Goal: Task Accomplishment & Management: Use online tool/utility

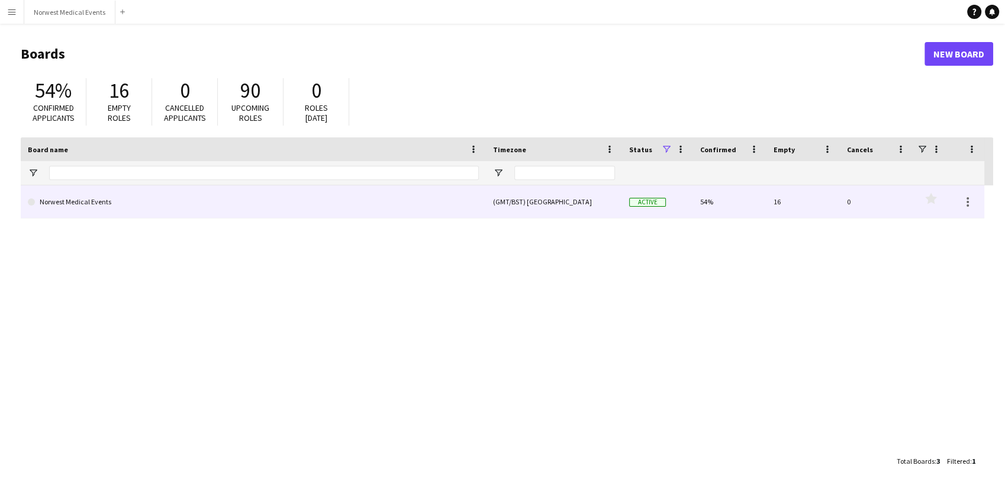
click at [509, 201] on div "(GMT/BST) [GEOGRAPHIC_DATA]" at bounding box center [554, 201] width 136 height 33
click at [456, 201] on link "Norwest Medical Events" at bounding box center [253, 201] width 451 height 33
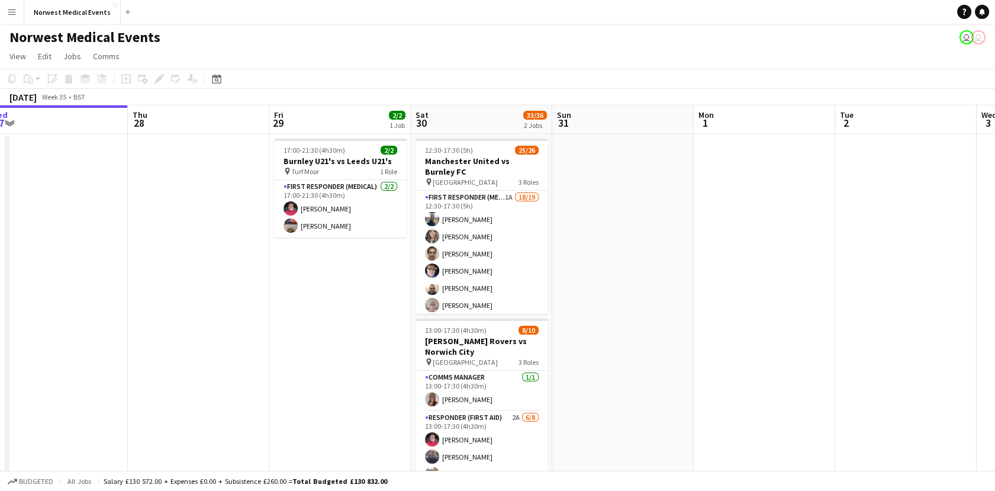
scroll to position [0, 443]
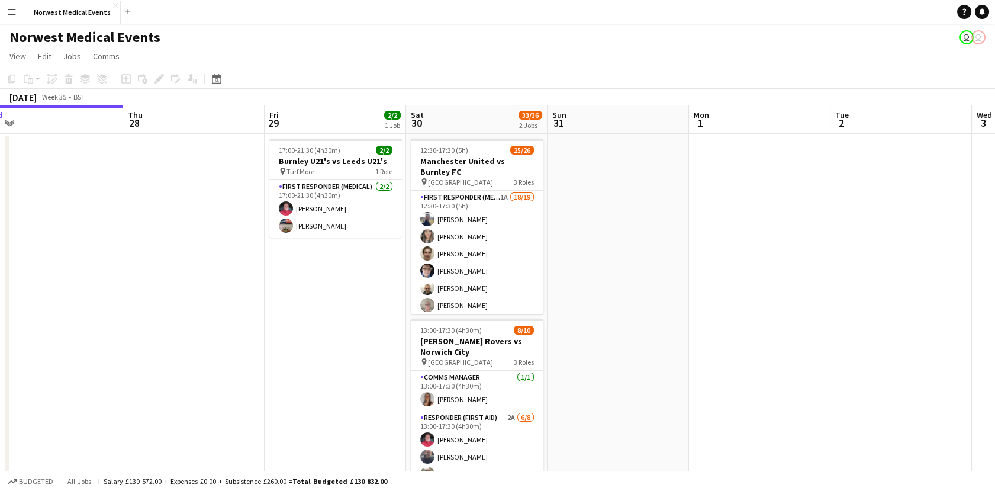
drag, startPoint x: 879, startPoint y: 261, endPoint x: 720, endPoint y: 260, distance: 159.8
click at [720, 260] on app-calendar-viewport "Sun 24 2/2 1 Job Mon 25 Tue 26 12/12 1 Job Wed 27 Thu 28 Fri 29 2/2 1 Job Sat 3…" at bounding box center [497, 338] width 995 height 466
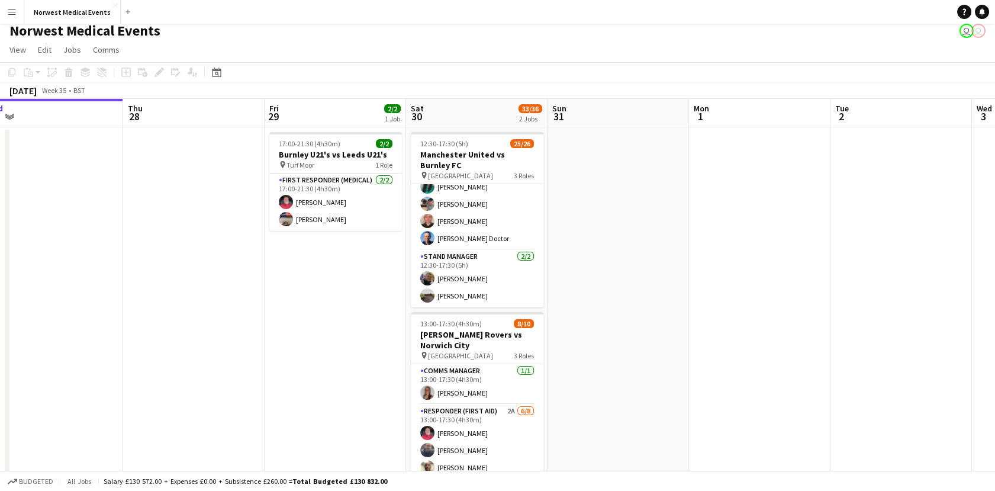
scroll to position [0, 0]
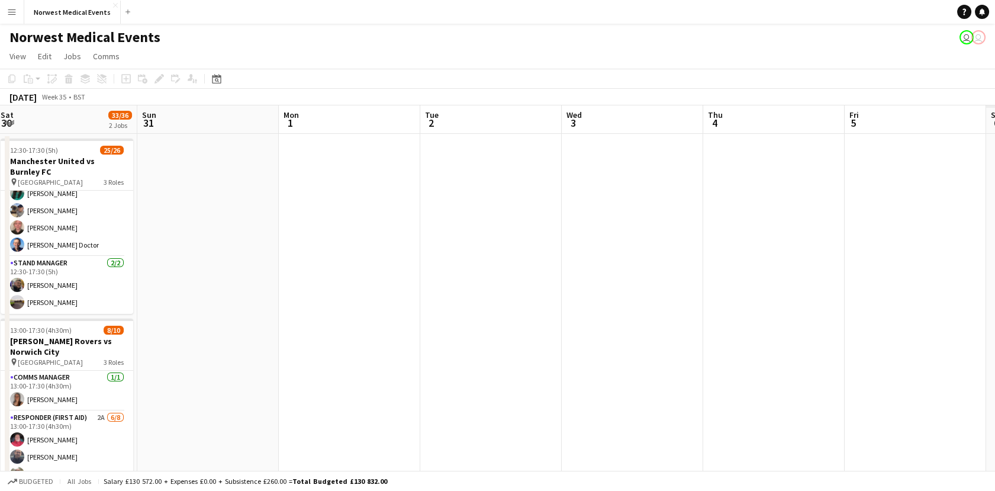
drag, startPoint x: 896, startPoint y: 255, endPoint x: 424, endPoint y: 320, distance: 476.6
click at [424, 320] on app-calendar-viewport "Wed 27 Thu 28 Fri 29 2/2 1 Job Sat 30 33/36 2 Jobs Sun 31 Mon 1 Tue 2 Wed 3 Thu…" at bounding box center [497, 338] width 995 height 466
drag, startPoint x: 957, startPoint y: 320, endPoint x: 309, endPoint y: 320, distance: 647.9
click at [309, 320] on app-calendar-viewport "Wed 27 Thu 28 Fri 29 2/2 1 Job Sat 30 33/36 2 Jobs Sun 31 Mon 1 Tue 2 Wed 3 Thu…" at bounding box center [497, 338] width 995 height 466
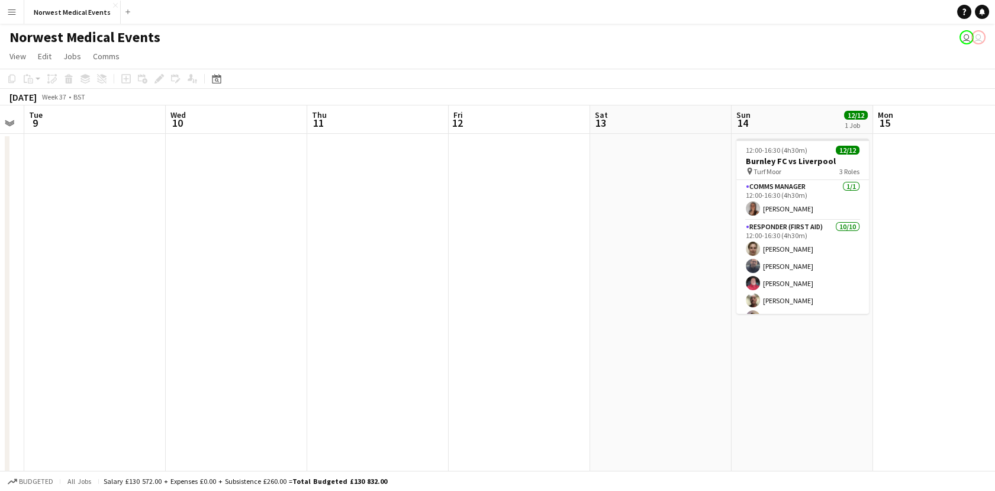
drag, startPoint x: 803, startPoint y: 270, endPoint x: 194, endPoint y: 314, distance: 610.4
click at [194, 312] on app-calendar-viewport "Fri 5 Sat 6 Sun 7 Mon 8 Tue 9 Wed 10 Thu 11 Fri 12 Sat 13 Sun 14 12/12 1 Job Mo…" at bounding box center [497, 338] width 995 height 466
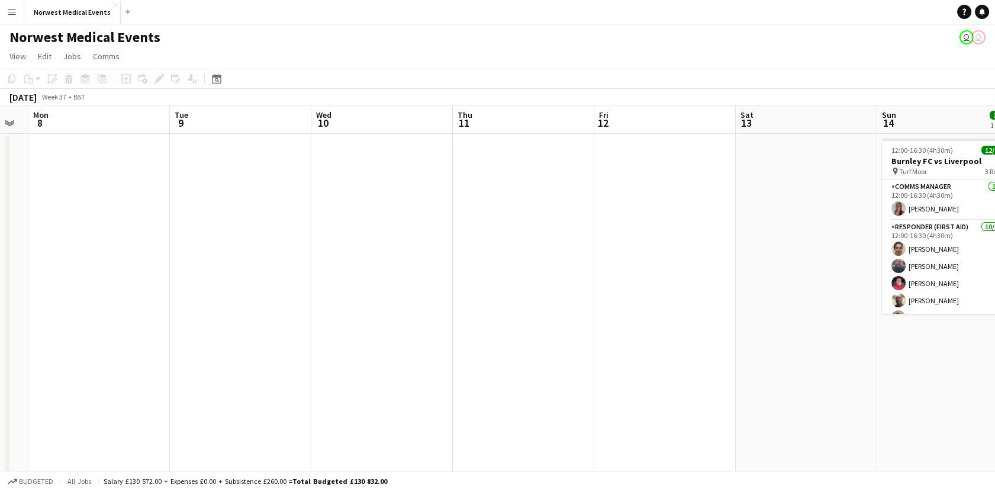
drag, startPoint x: 402, startPoint y: 315, endPoint x: 193, endPoint y: 349, distance: 211.7
click at [193, 349] on app-calendar-viewport "Fri 5 Sat 6 Sun 7 Mon 8 Tue 9 Wed 10 Thu 11 Fri 12 Sat 13 Sun 14 12/12 1 Job Mo…" at bounding box center [497, 338] width 995 height 466
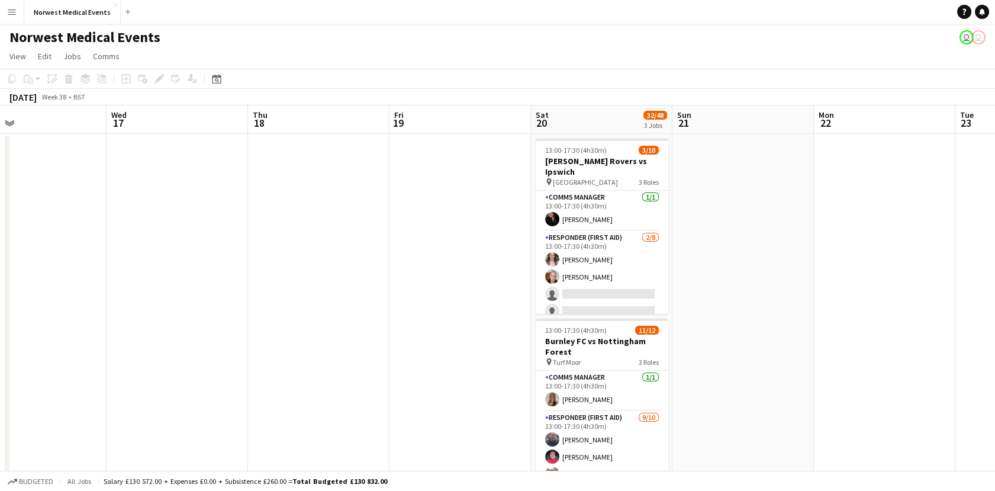
scroll to position [0, 353]
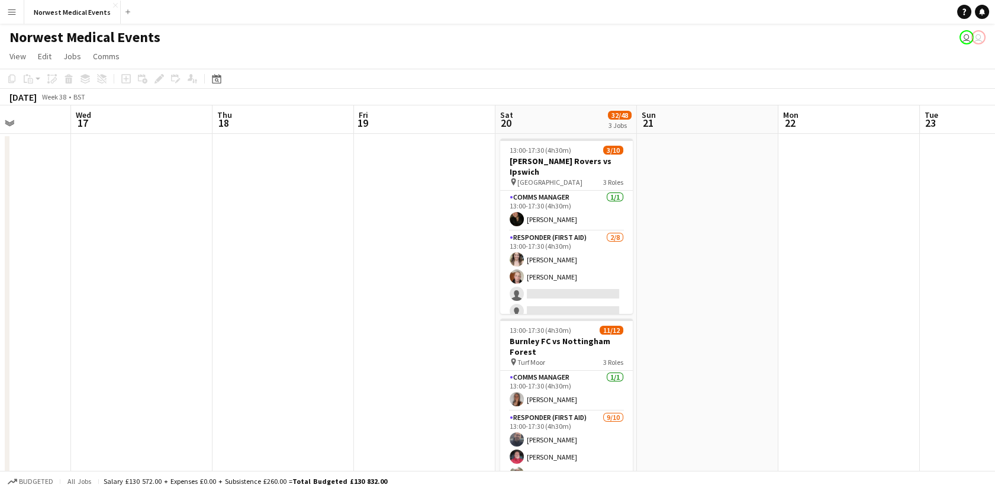
drag, startPoint x: 513, startPoint y: 245, endPoint x: 317, endPoint y: 241, distance: 195.9
click at [317, 241] on app-calendar-viewport "Sun 14 12/12 1 Job Mon 15 Tue 16 Wed 17 Thu 18 Fri 19 Sat 20 32/48 3 Jobs Sun 2…" at bounding box center [497, 428] width 995 height 646
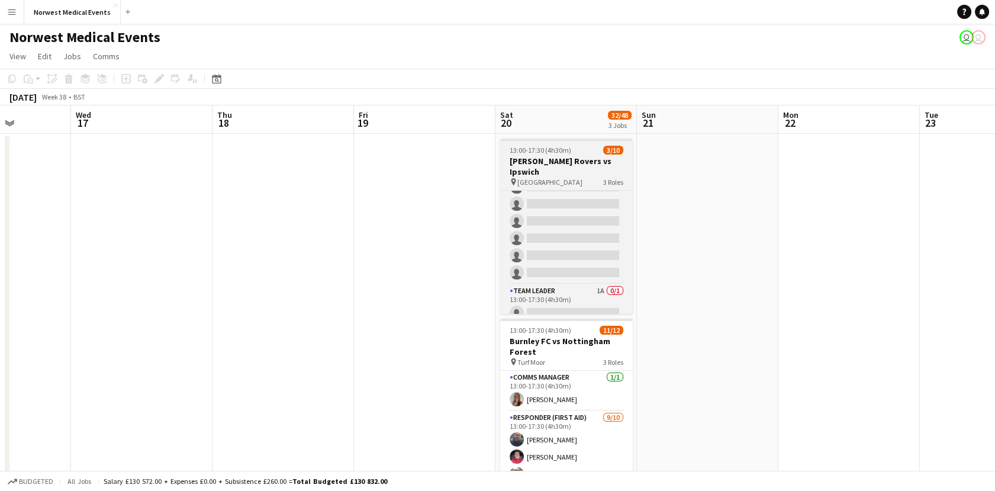
scroll to position [0, 0]
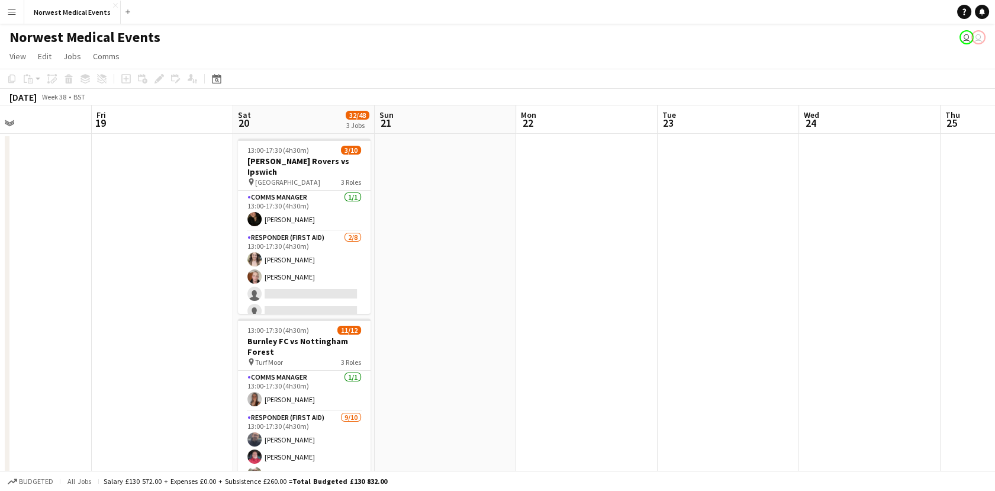
drag, startPoint x: 936, startPoint y: 259, endPoint x: 380, endPoint y: 349, distance: 562.8
click at [382, 342] on app-calendar-viewport "Sun 14 12/12 1 Job Mon 15 Tue 16 Wed 17 Thu 18 Fri 19 Sat 20 32/48 3 Jobs Sun 2…" at bounding box center [497, 428] width 995 height 646
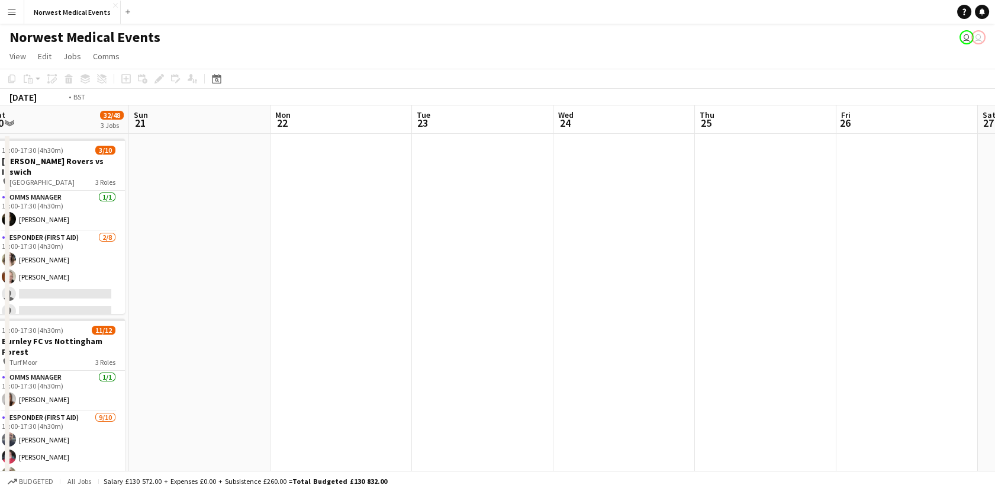
drag, startPoint x: 565, startPoint y: 251, endPoint x: 258, endPoint y: 280, distance: 308.5
click at [260, 277] on app-calendar-viewport "Wed 17 Thu 18 Fri 19 Sat 20 32/48 3 Jobs Sun 21 Mon 22 Tue 23 Wed 24 Thu 25 Fri…" at bounding box center [497, 428] width 995 height 646
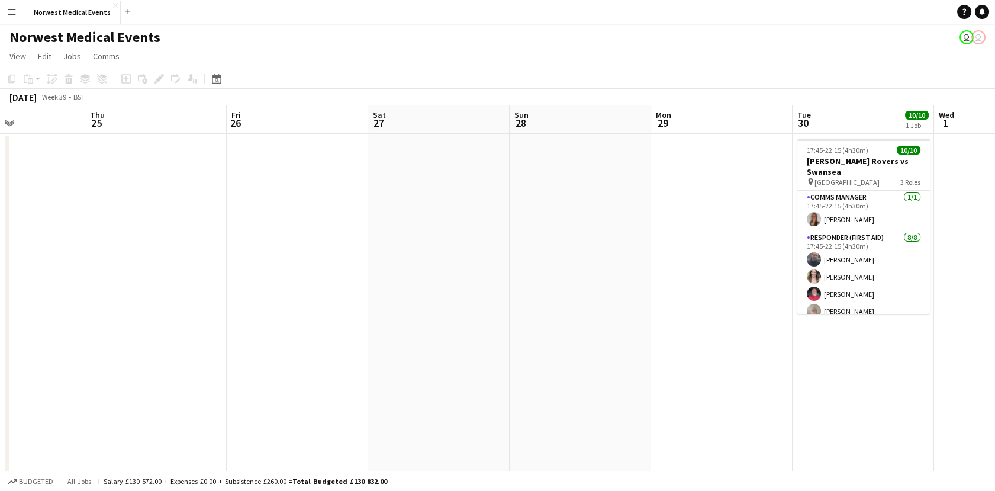
drag, startPoint x: 832, startPoint y: 320, endPoint x: 347, endPoint y: 274, distance: 487.4
click at [347, 274] on app-calendar-viewport "Mon 22 Tue 23 Wed 24 Thu 25 Fri 26 Sat 27 Sun 28 Mon 29 Tue 30 10/10 1 Job Wed …" at bounding box center [497, 428] width 995 height 646
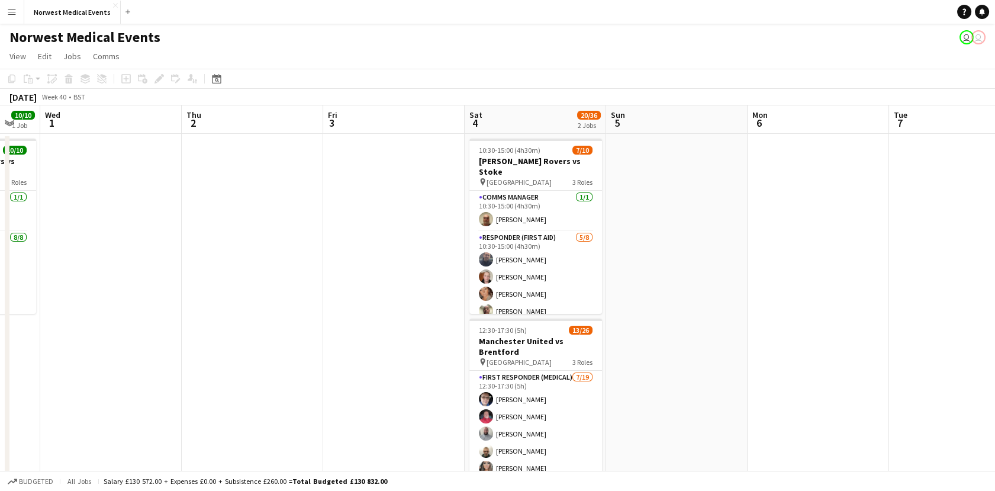
drag, startPoint x: 743, startPoint y: 297, endPoint x: 405, endPoint y: 253, distance: 340.7
click at [405, 253] on app-calendar-viewport "Sun 28 Mon 29 Tue 30 10/10 1 Job Wed 1 Thu 2 Fri 3 Sat 4 20/36 2 Jobs Sun 5 Mon…" at bounding box center [497, 428] width 995 height 646
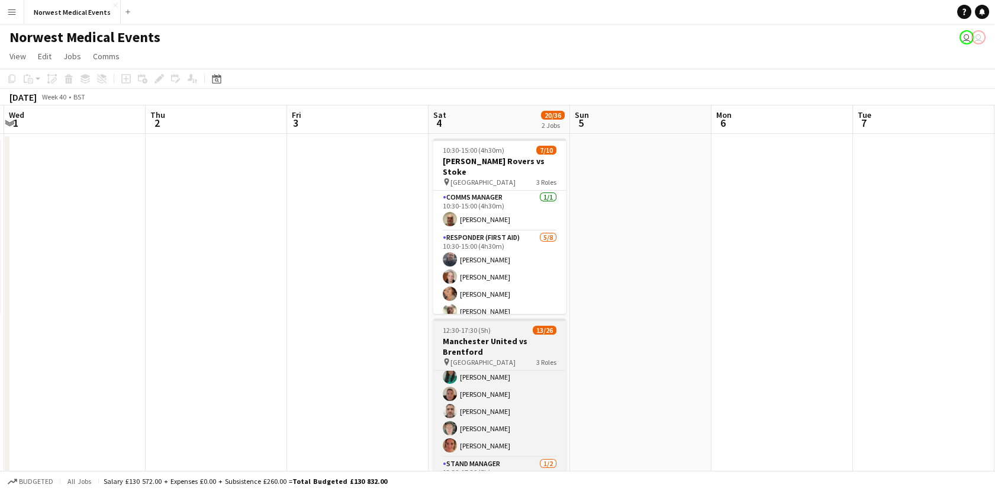
scroll to position [392, 0]
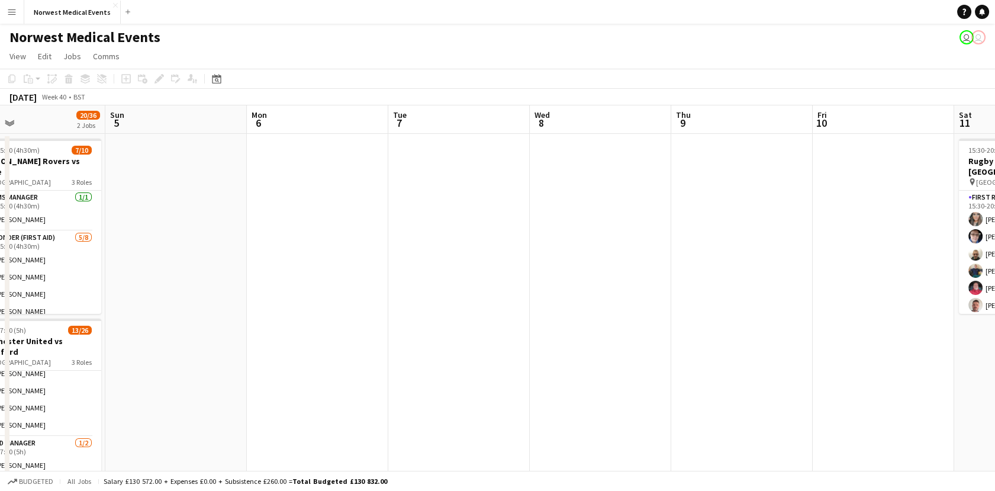
drag, startPoint x: 901, startPoint y: 206, endPoint x: 751, endPoint y: 230, distance: 151.7
click at [436, 267] on app-calendar-viewport "Wed 1 Thu 2 Fri 3 Sat 4 20/36 2 Jobs Sun 5 Mon 6 Tue 7 Wed 8 Thu 9 Fri 10 Sat 1…" at bounding box center [497, 428] width 995 height 646
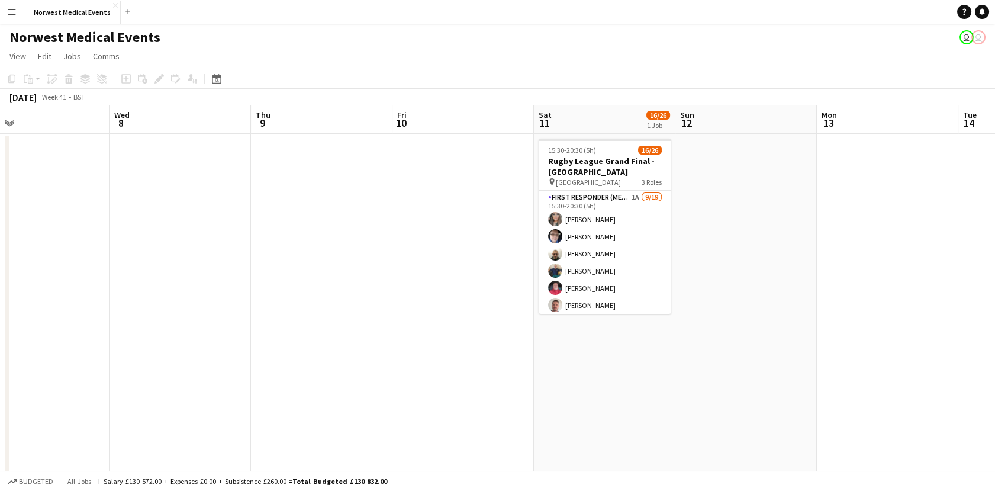
drag, startPoint x: 583, startPoint y: 254, endPoint x: 517, endPoint y: 250, distance: 65.8
click at [517, 250] on app-calendar-viewport "Sat 4 20/36 2 Jobs Sun 5 Mon 6 Tue 7 Wed 8 Thu 9 Fri 10 Sat 11 16/26 1 Job Sun …" at bounding box center [497, 428] width 995 height 646
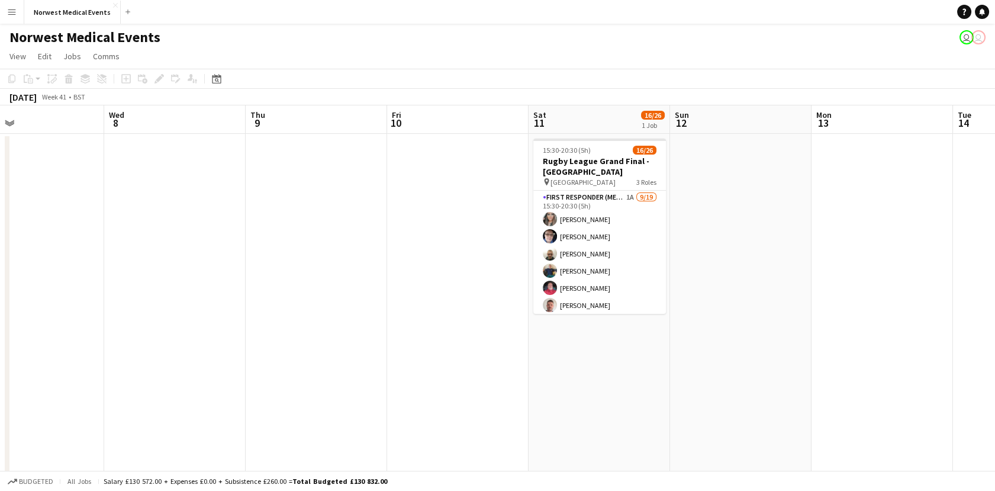
drag, startPoint x: 865, startPoint y: 293, endPoint x: 575, endPoint y: 308, distance: 290.9
click at [575, 308] on app-calendar-viewport "Sat 4 20/36 2 Jobs Sun 5 Mon 6 Tue 7 Wed 8 Thu 9 Fri 10 Sat 11 16/26 1 Job Sun …" at bounding box center [497, 428] width 995 height 646
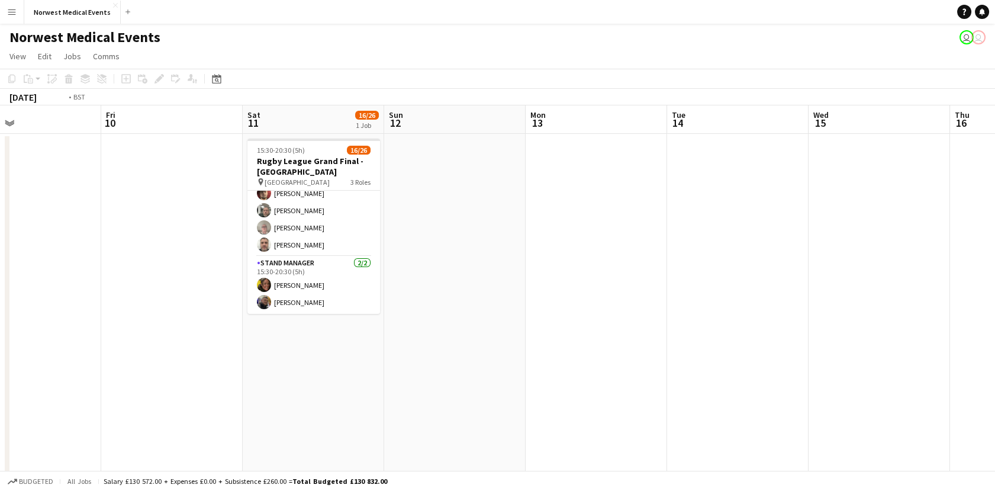
drag, startPoint x: 822, startPoint y: 315, endPoint x: 260, endPoint y: 348, distance: 563.1
click at [260, 348] on app-calendar-viewport "Mon 6 Tue 7 Wed 8 Thu 9 Fri 10 Sat 11 16/26 1 Job Sun 12 Mon 13 Tue 14 Wed 15 T…" at bounding box center [497, 428] width 995 height 646
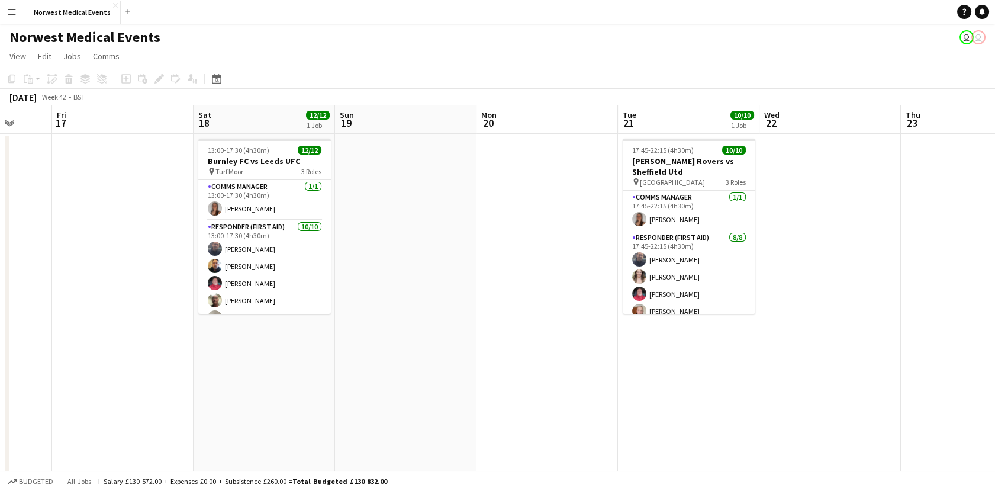
drag, startPoint x: 843, startPoint y: 346, endPoint x: 366, endPoint y: 401, distance: 479.6
click at [366, 401] on app-calendar-viewport "Tue 14 Wed 15 Thu 16 Fri 17 Sat 18 12/12 1 Job Sun 19 Mon 20 Tue 21 10/10 1 Job…" at bounding box center [497, 428] width 995 height 646
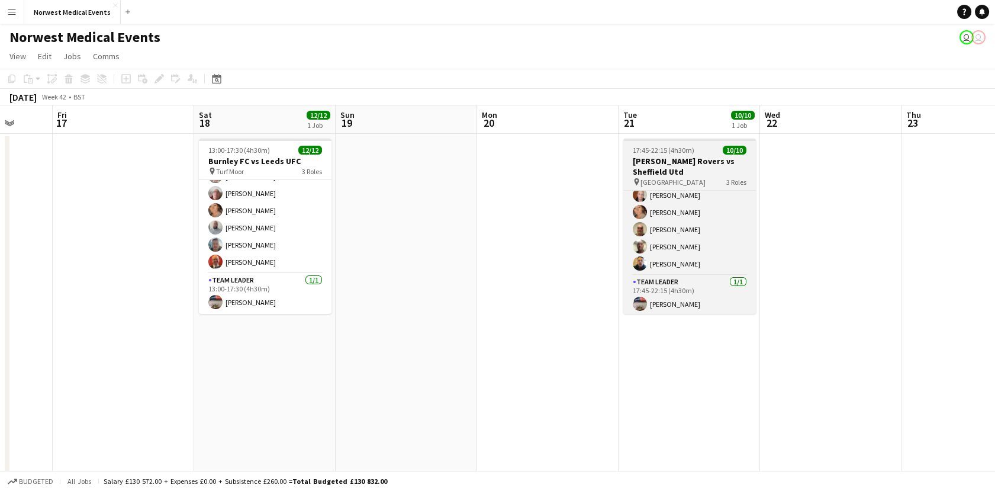
scroll to position [118, 0]
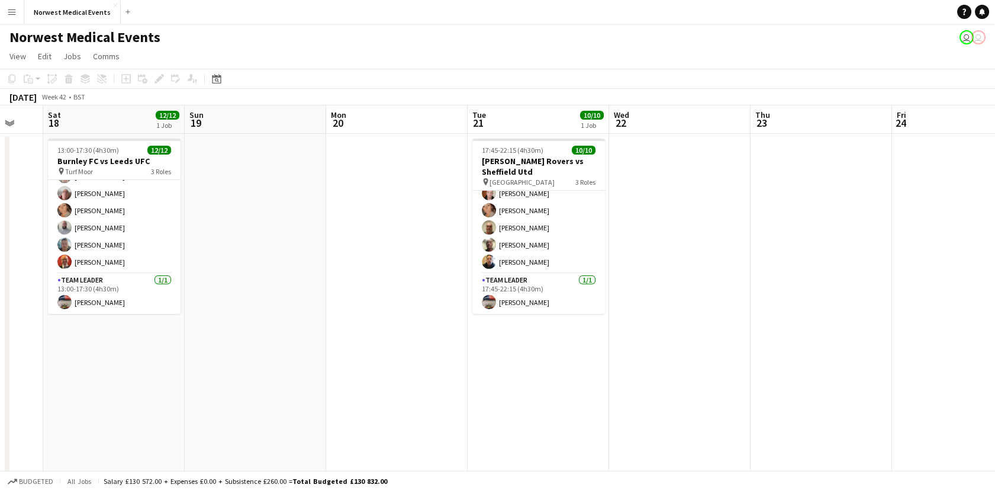
drag, startPoint x: 901, startPoint y: 313, endPoint x: 445, endPoint y: 330, distance: 455.9
click at [445, 330] on app-calendar-viewport "Tue 14 Wed 15 Thu 16 Fri 17 Sat 18 12/12 1 Job Sun 19 Mon 20 Tue 21 10/10 1 Job…" at bounding box center [497, 428] width 995 height 646
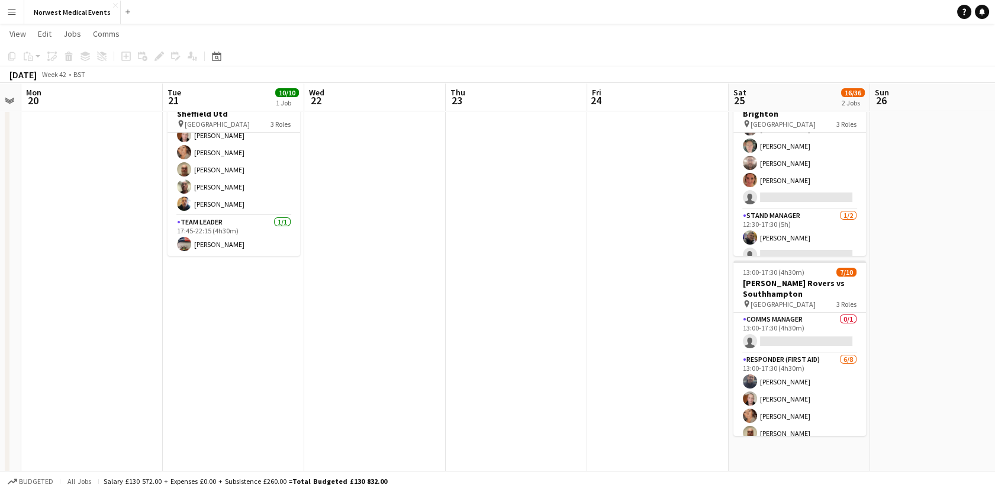
scroll to position [0, 0]
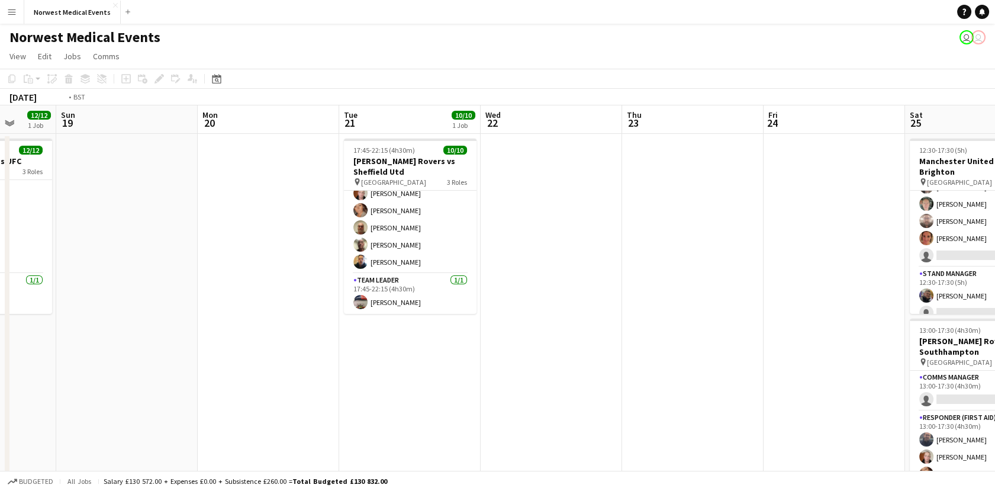
drag, startPoint x: 914, startPoint y: 253, endPoint x: 354, endPoint y: 295, distance: 560.7
click at [354, 295] on app-calendar-viewport "Thu 16 Fri 17 Sat 18 12/12 1 Job Sun 19 Mon 20 Tue 21 10/10 1 Job Wed 22 Thu 23…" at bounding box center [497, 428] width 995 height 646
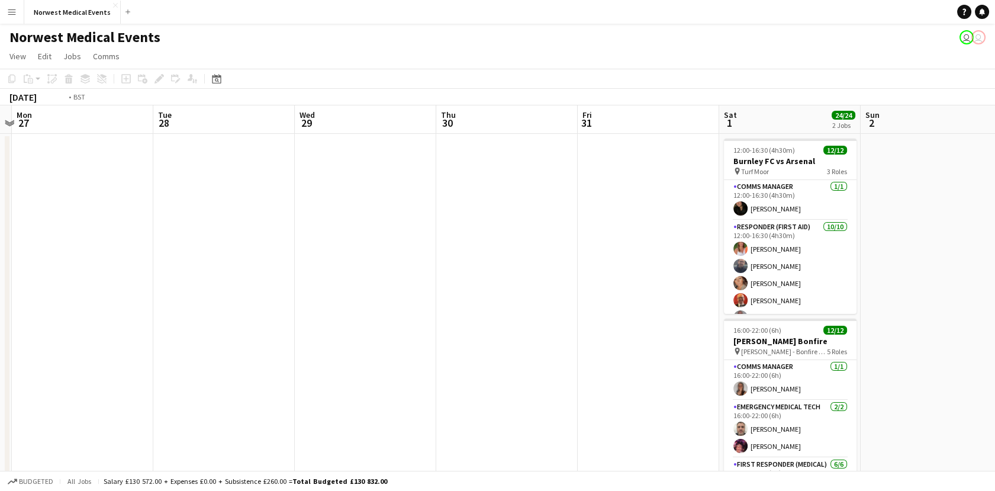
drag, startPoint x: 799, startPoint y: 288, endPoint x: 315, endPoint y: 322, distance: 485.8
click at [315, 322] on app-calendar-viewport "Thu 23 Fri 24 Sat 25 16/36 2 Jobs Sun 26 Mon 27 Tue 28 Wed 29 Thu 30 Fri 31 Sat…" at bounding box center [497, 428] width 995 height 646
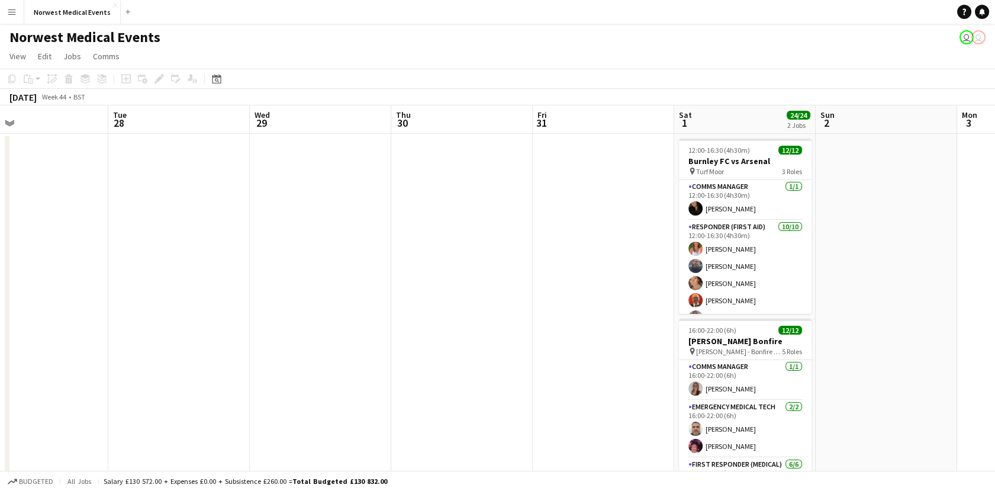
drag, startPoint x: 502, startPoint y: 351, endPoint x: 185, endPoint y: 320, distance: 319.2
click at [185, 320] on app-calendar-viewport "Thu 23 Fri 24 Sat 25 16/36 2 Jobs Sun 26 Mon 27 Tue 28 Wed 29 Thu 30 Fri 31 Sat…" at bounding box center [497, 428] width 995 height 646
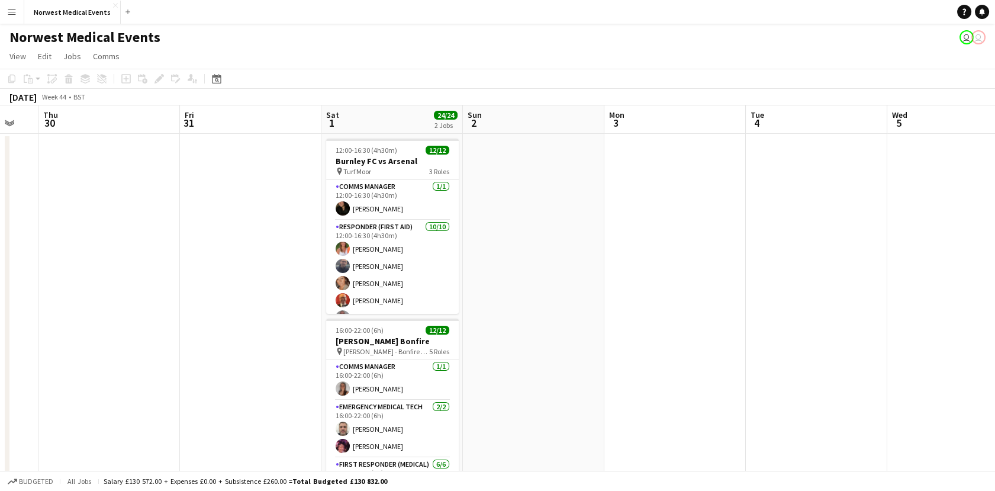
drag, startPoint x: 645, startPoint y: 334, endPoint x: 609, endPoint y: 331, distance: 36.2
click at [609, 331] on app-calendar-viewport "Mon 27 Tue 28 Wed 29 Thu 30 Fri 31 Sat 1 24/24 2 Jobs Sun 2 Mon 3 Tue 4 Wed 5 T…" at bounding box center [497, 428] width 995 height 646
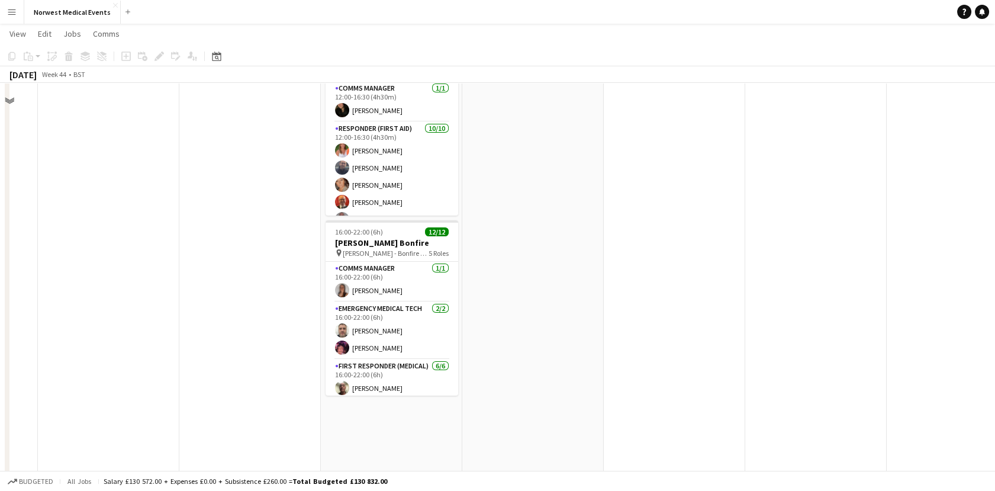
scroll to position [0, 0]
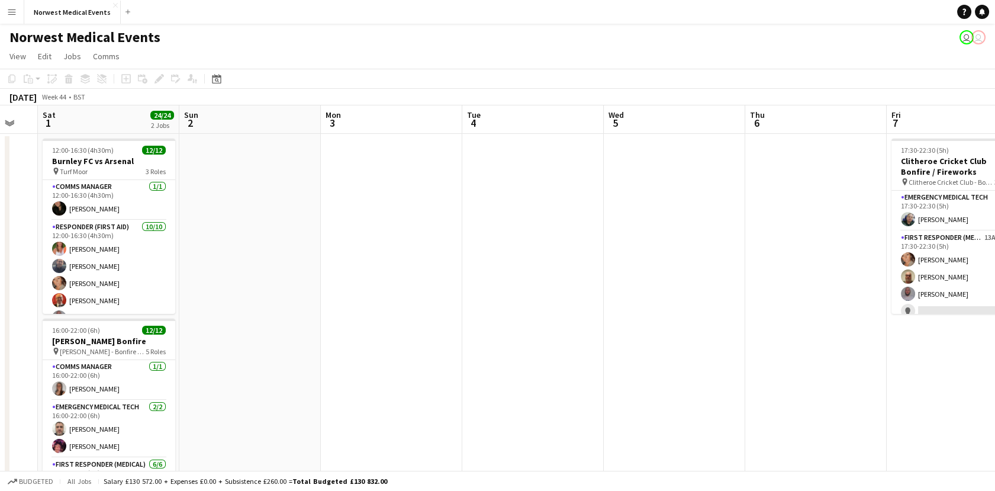
drag, startPoint x: 926, startPoint y: 304, endPoint x: 547, endPoint y: 279, distance: 380.1
click at [547, 279] on app-calendar-viewport "Wed 29 Thu 30 Fri 31 Sat 1 24/24 2 Jobs Sun 2 Mon 3 Tue 4 Wed 5 Thu 6 Fri 7 5/7…" at bounding box center [497, 428] width 995 height 646
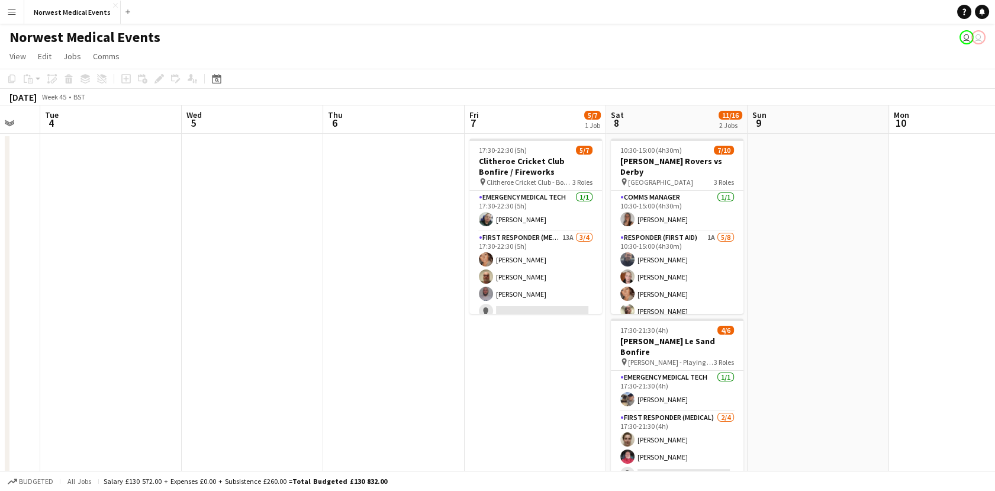
drag, startPoint x: 800, startPoint y: 393, endPoint x: 388, endPoint y: 320, distance: 418.8
click at [388, 320] on app-calendar-viewport "Fri 31 Sat 1 24/24 2 Jobs Sun 2 Mon 3 Tue 4 Wed 5 Thu 6 Fri 7 5/7 1 Job Sat 8 1…" at bounding box center [497, 428] width 995 height 646
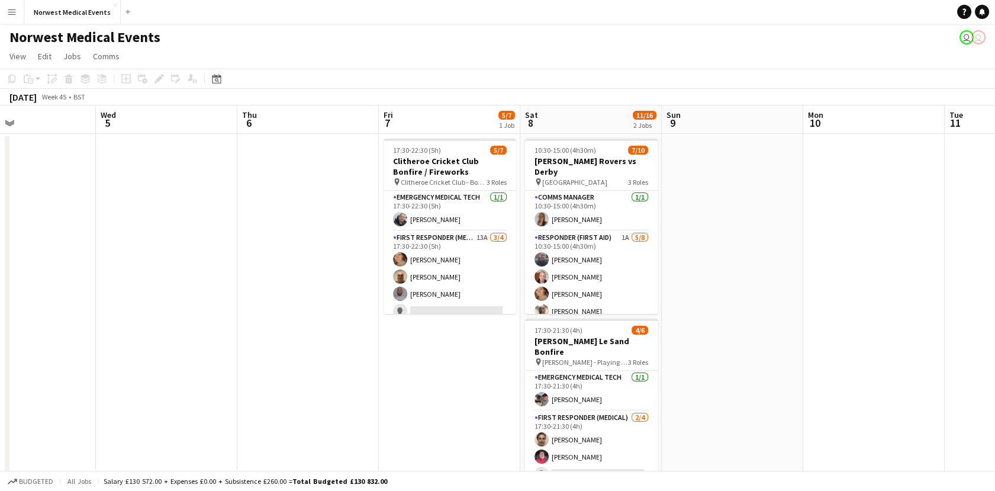
scroll to position [0, 328]
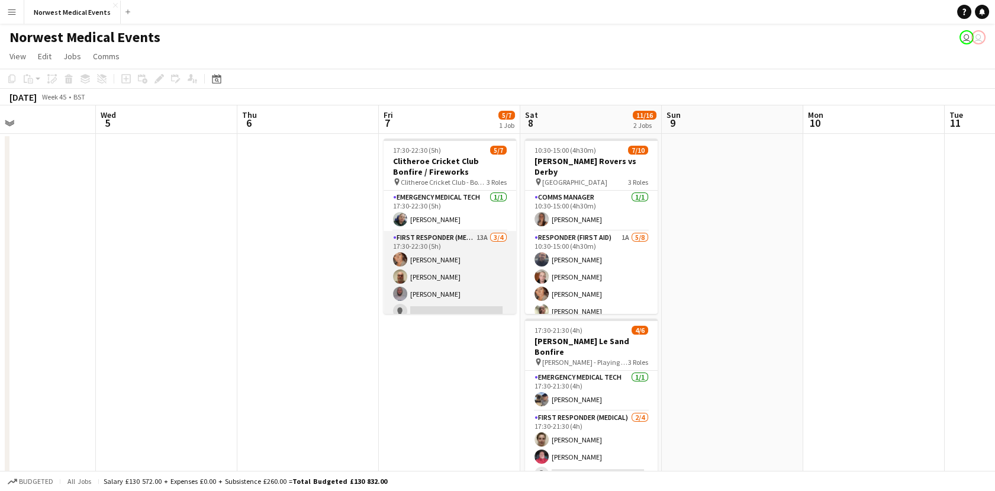
click at [480, 263] on app-card-role "First Responder (Medical) 13A [DATE] 17:30-22:30 (5h) [PERSON_NAME] [PERSON_NAM…" at bounding box center [449, 277] width 133 height 92
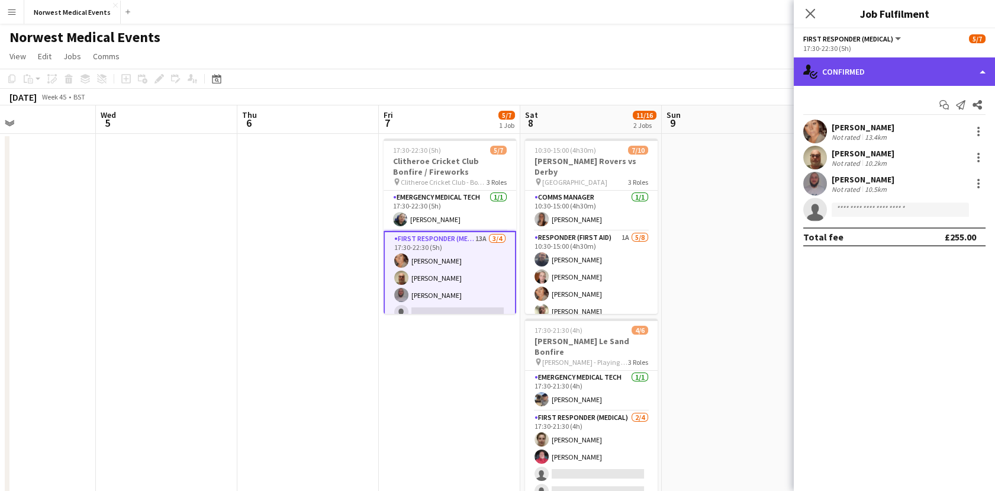
click at [828, 79] on div "single-neutral-actions-check-2 Confirmed" at bounding box center [893, 71] width 201 height 28
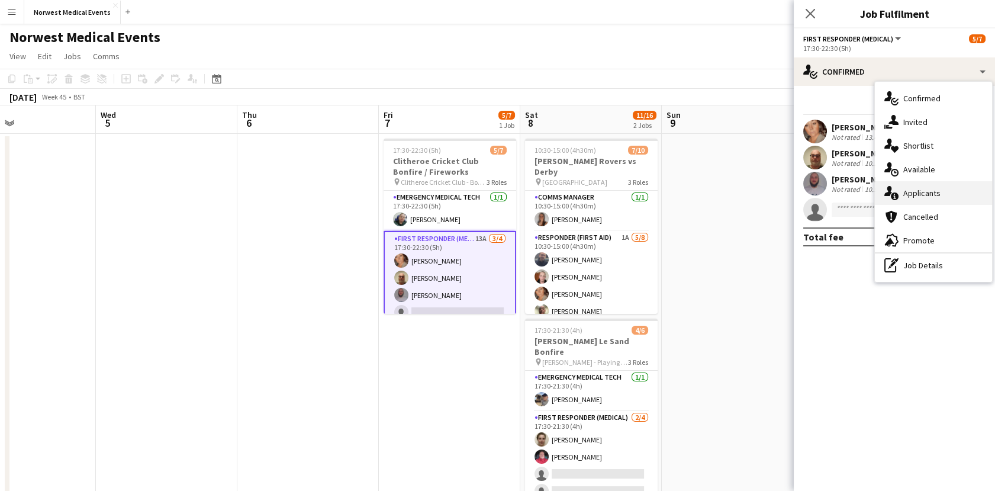
click at [904, 186] on div "single-neutral-actions-information Applicants" at bounding box center [933, 193] width 117 height 24
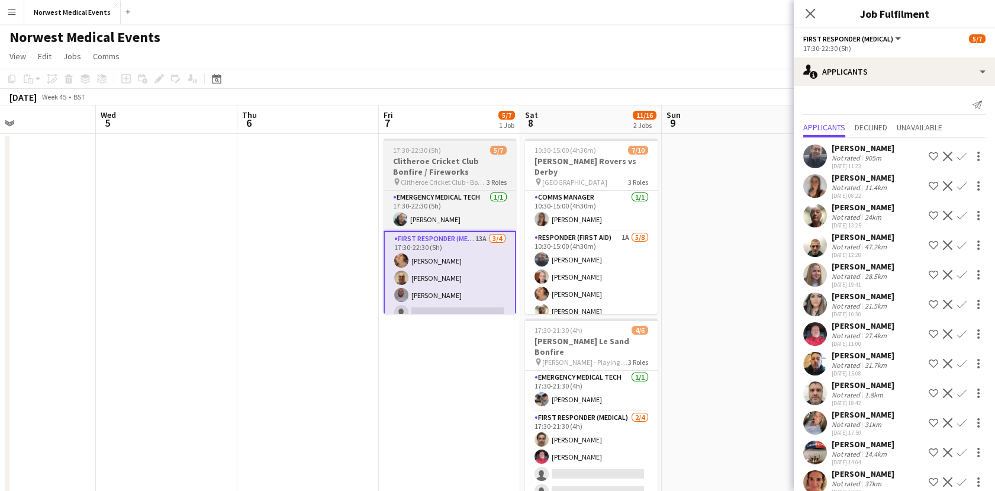
scroll to position [68, 0]
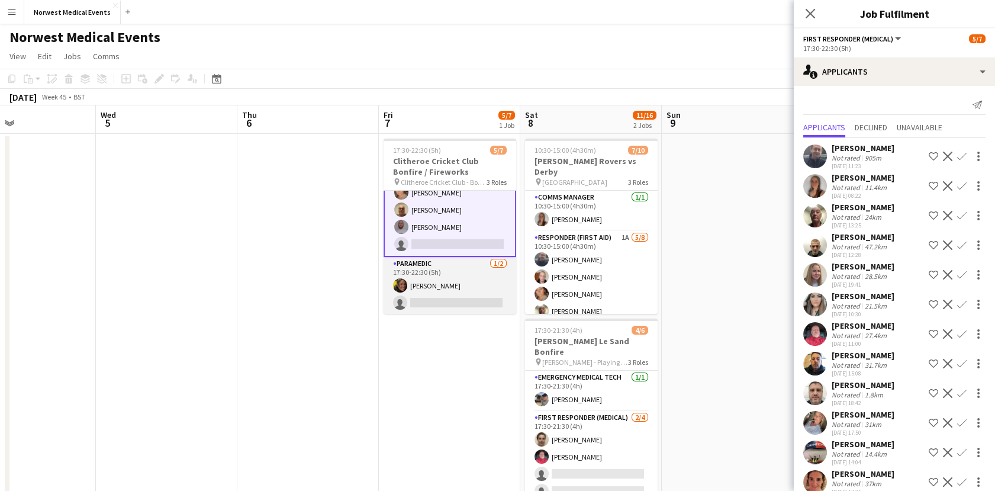
click at [467, 280] on app-card-role "Paramedic [DATE] 17:30-22:30 (5h) [PERSON_NAME] single-neutral-actions" at bounding box center [449, 285] width 133 height 57
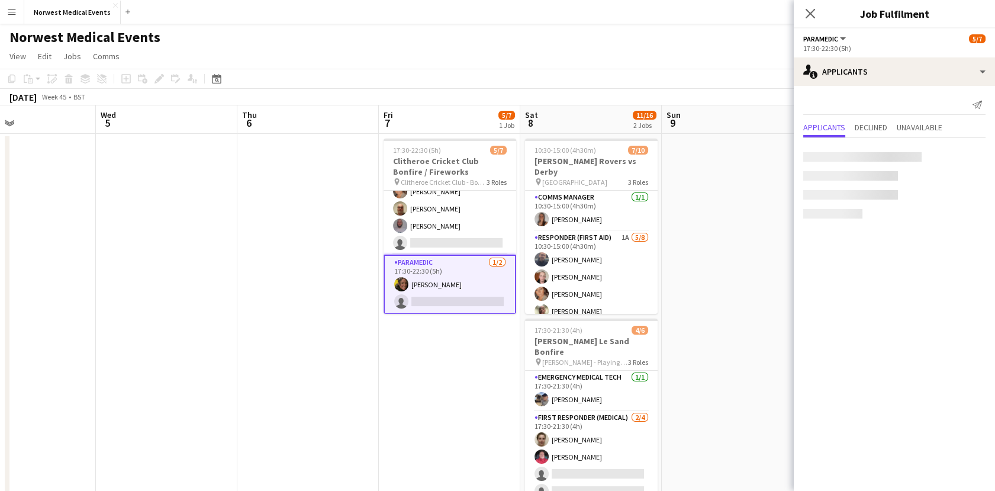
scroll to position [67, 0]
click at [807, 15] on icon "Close pop-in" at bounding box center [809, 13] width 11 height 11
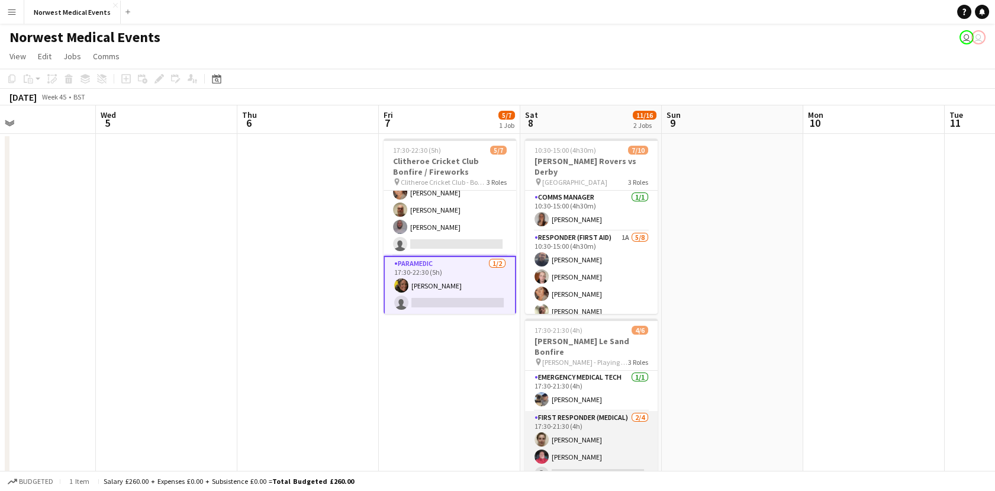
click at [579, 440] on app-card-role "First Responder (Medical) [DATE] 17:30-21:30 (4h) [PERSON_NAME] [PERSON_NAME] s…" at bounding box center [591, 457] width 133 height 92
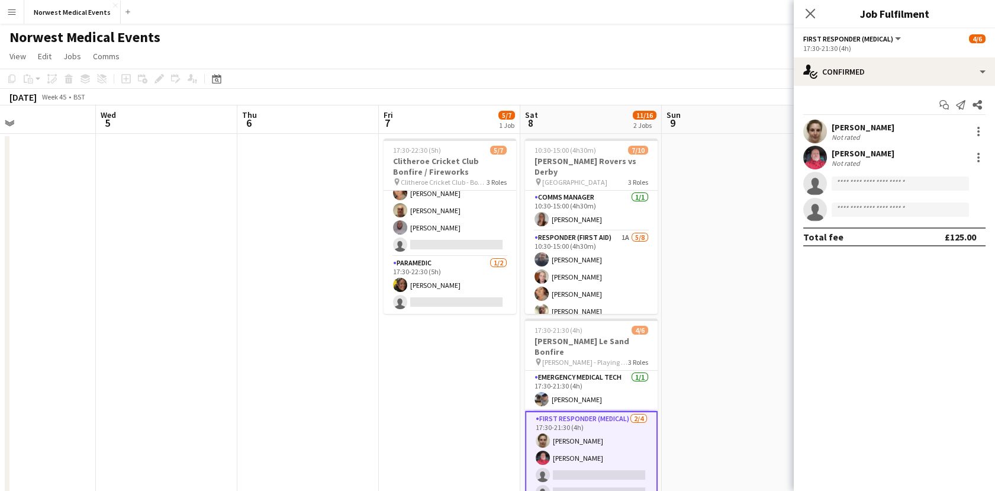
scroll to position [66, 0]
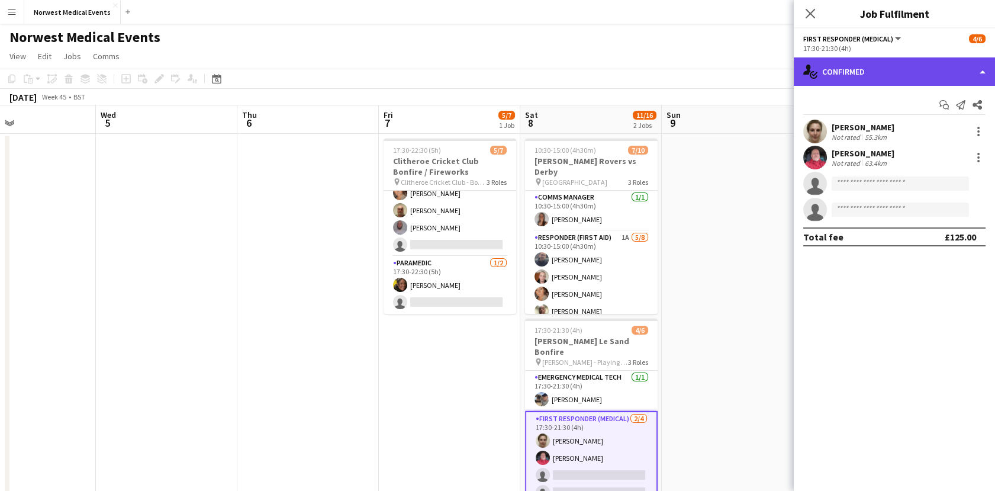
click at [884, 66] on div "single-neutral-actions-check-2 Confirmed" at bounding box center [893, 71] width 201 height 28
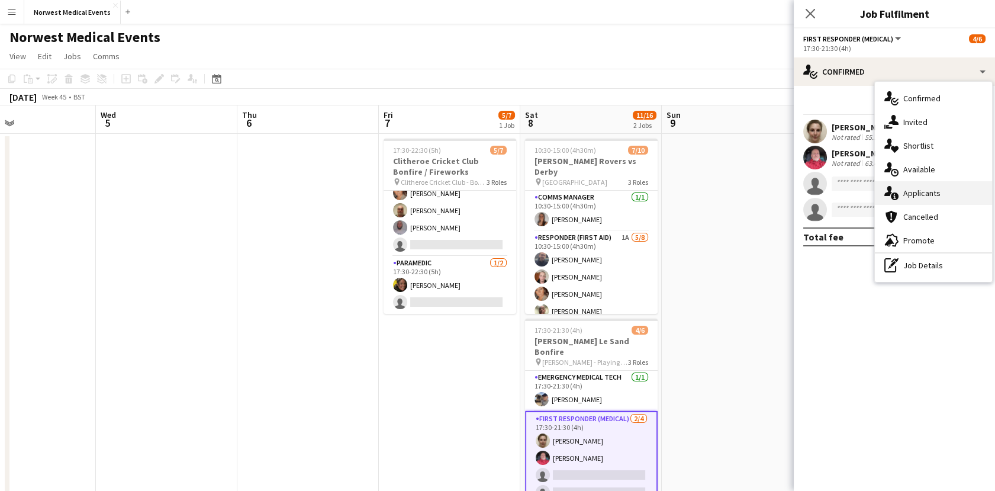
click at [914, 184] on div "single-neutral-actions-information Applicants" at bounding box center [933, 193] width 117 height 24
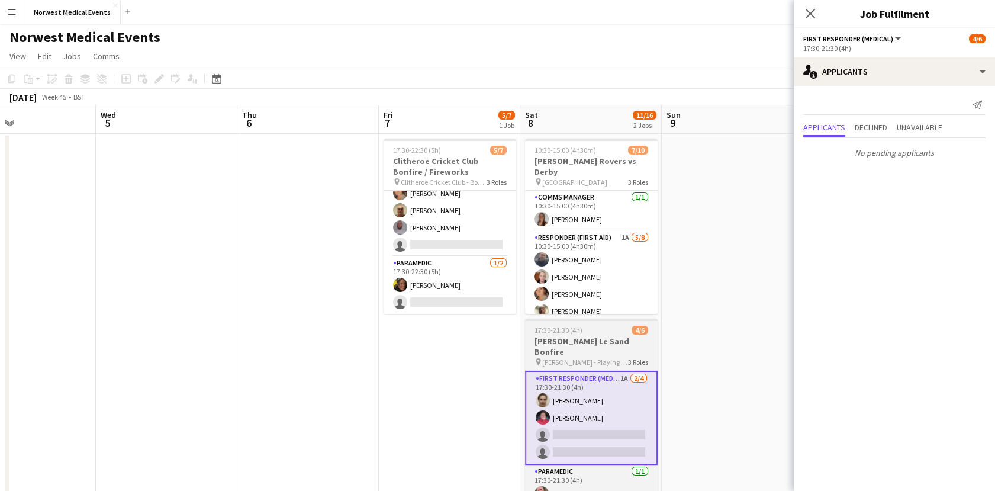
scroll to position [0, 0]
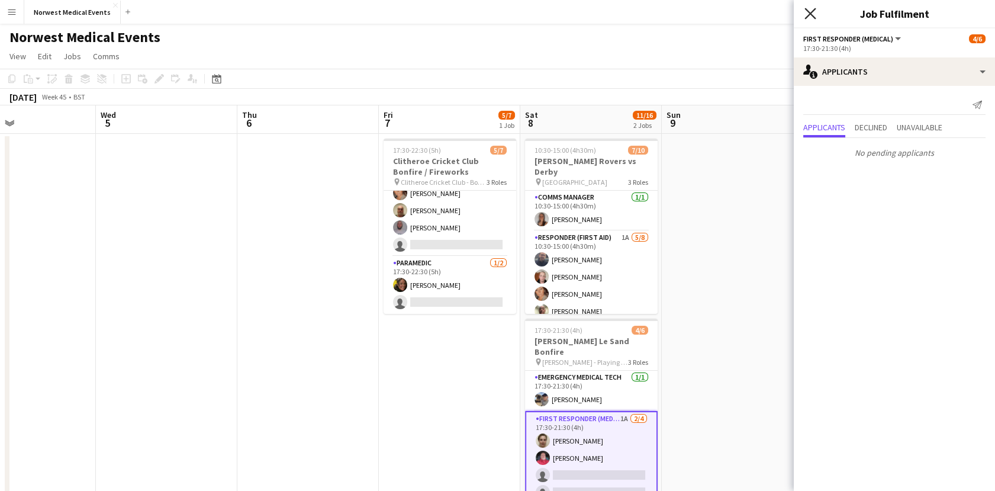
click at [806, 13] on icon "Close pop-in" at bounding box center [809, 13] width 11 height 11
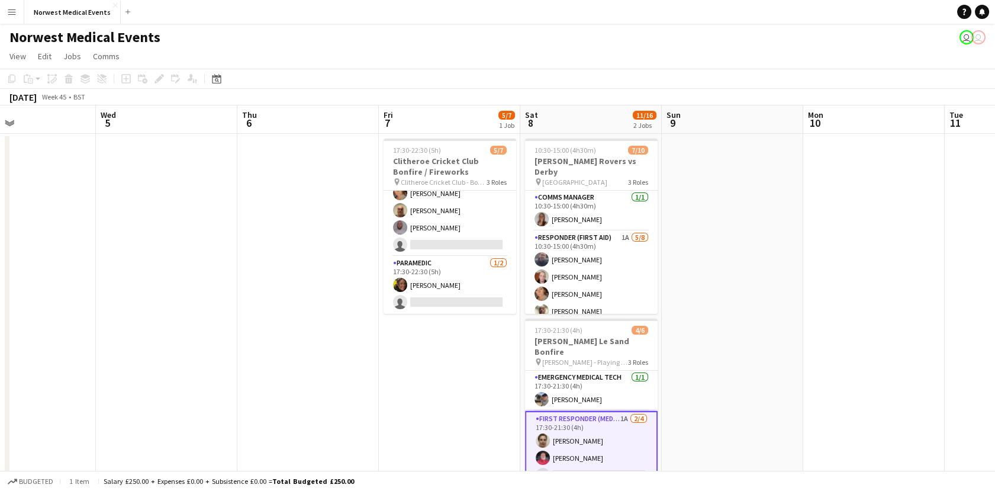
drag, startPoint x: 827, startPoint y: 204, endPoint x: 463, endPoint y: 189, distance: 364.2
click at [463, 189] on app-calendar-viewport "Sun 2 Mon 3 Tue 4 Wed 5 Thu 6 Fri 7 5/7 1 Job Sat 8 11/16 2 Jobs Sun 9 Mon 10 T…" at bounding box center [497, 428] width 995 height 646
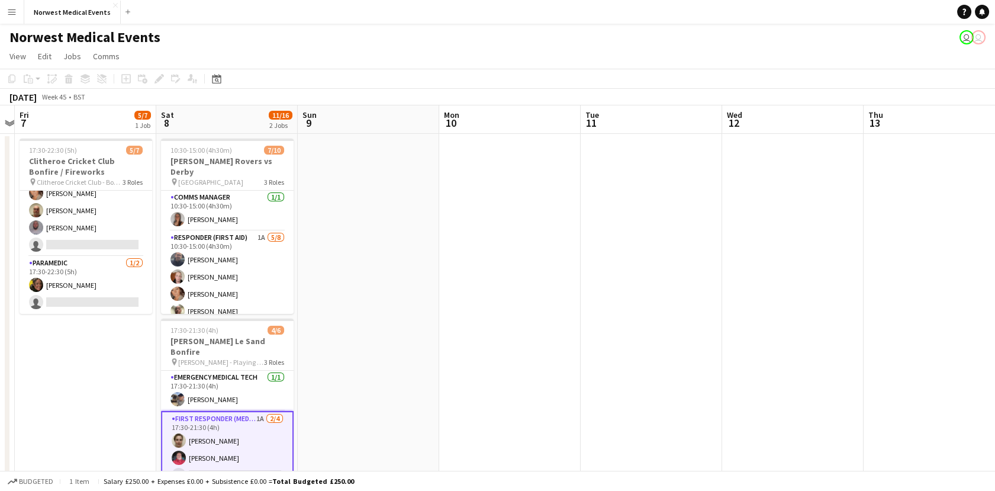
drag, startPoint x: 789, startPoint y: 308, endPoint x: 421, endPoint y: 264, distance: 371.2
click at [421, 264] on app-calendar-viewport "Tue 4 Wed 5 Thu 6 Fri 7 5/7 1 Job Sat 8 11/16 2 Jobs Sun 9 Mon 10 Tue 11 Wed 12…" at bounding box center [497, 428] width 995 height 646
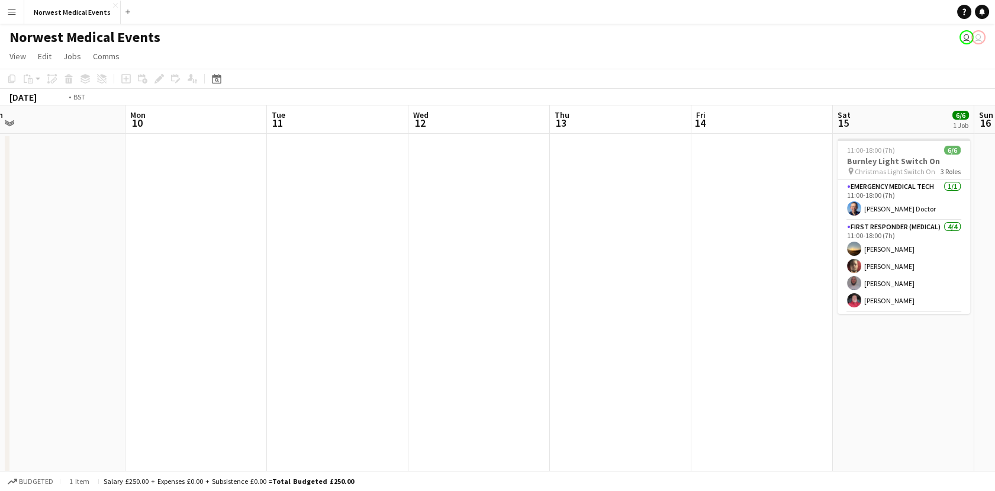
drag, startPoint x: 758, startPoint y: 347, endPoint x: 522, endPoint y: 317, distance: 237.5
click at [522, 317] on app-calendar-viewport "Thu 6 Fri 7 5/7 1 Job Sat 8 11/16 2 Jobs Sun 9 Mon 10 Tue 11 Wed 12 Thu 13 Fri …" at bounding box center [497, 428] width 995 height 646
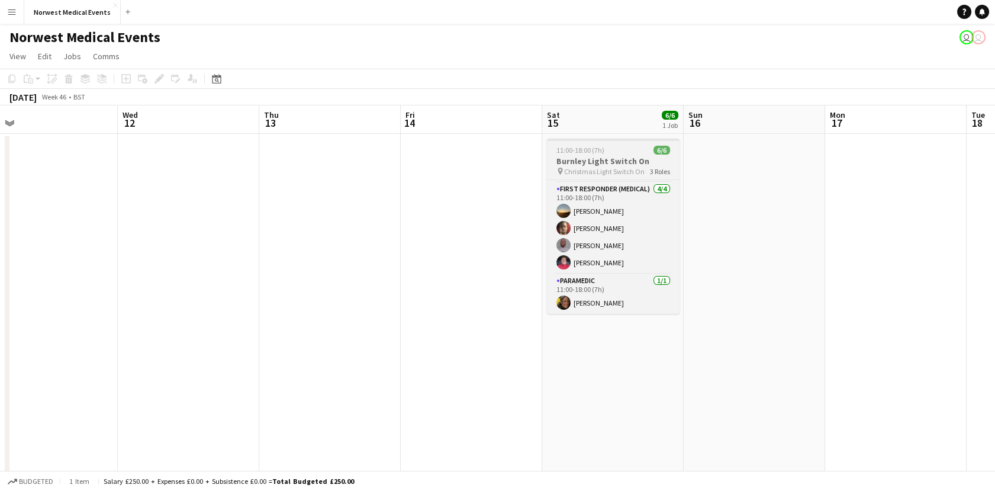
scroll to position [0, 0]
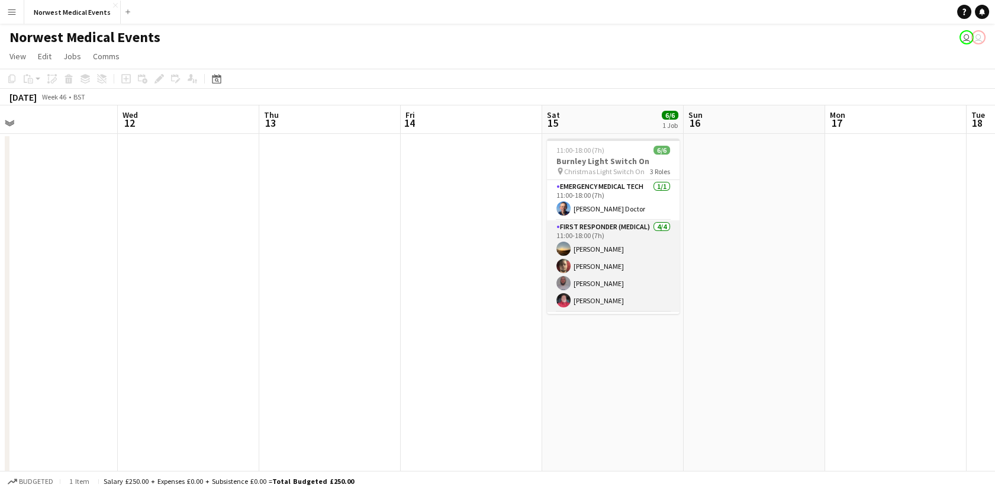
click at [627, 276] on app-card-role "First Responder (Medical) [DATE] 11:00-18:00 (7h) [PERSON_NAME] [PERSON_NAME] […" at bounding box center [613, 266] width 133 height 92
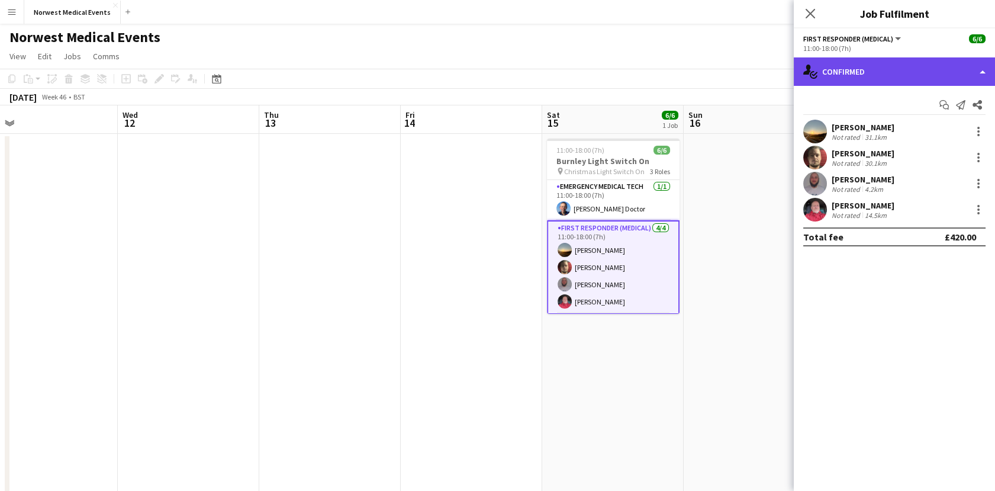
click at [938, 63] on div "single-neutral-actions-check-2 Confirmed" at bounding box center [893, 71] width 201 height 28
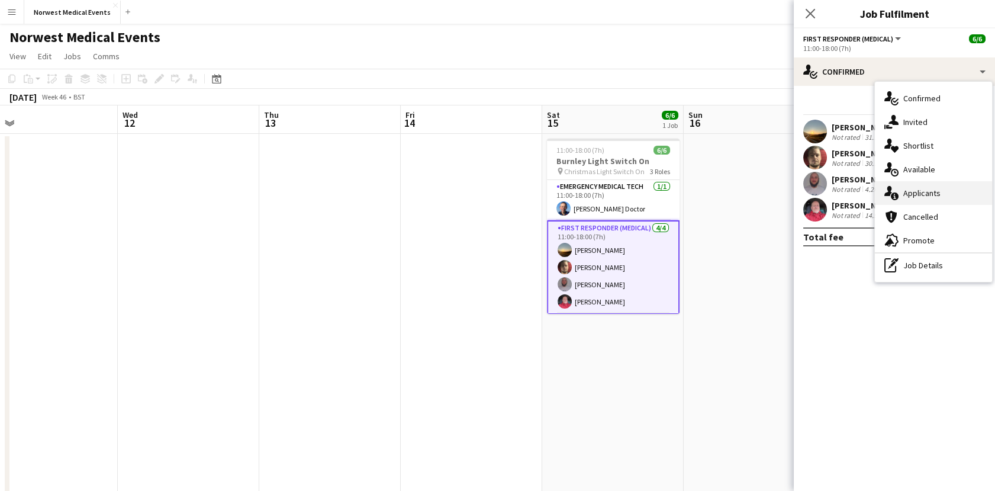
click at [940, 182] on div "single-neutral-actions-information Applicants" at bounding box center [933, 193] width 117 height 24
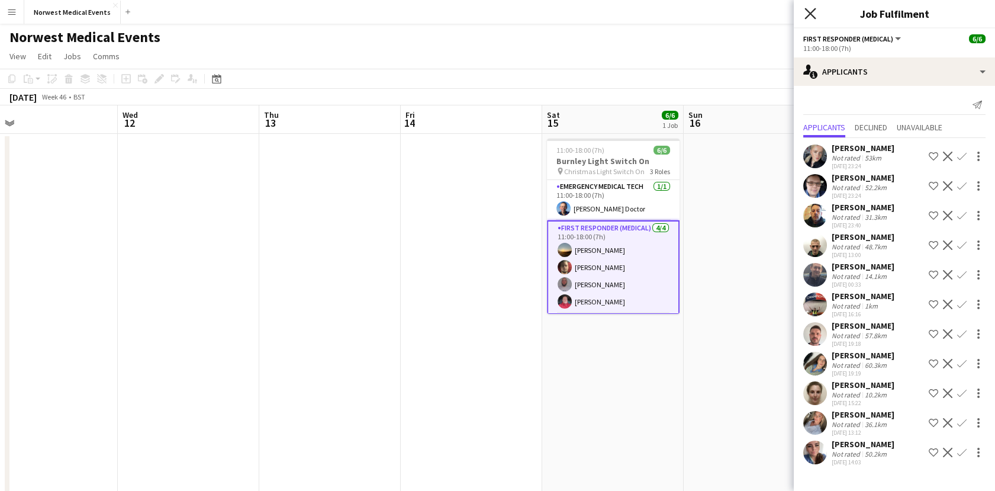
click at [814, 11] on icon at bounding box center [809, 13] width 11 height 11
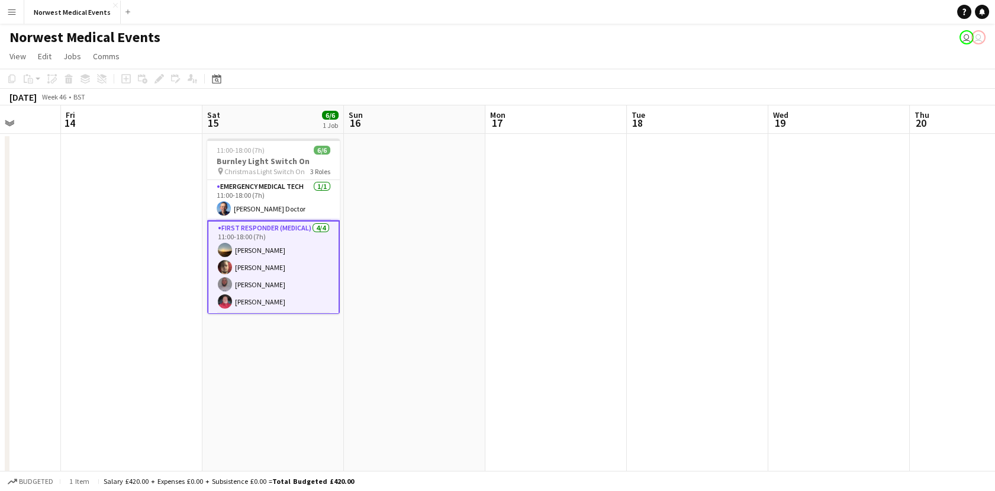
drag, startPoint x: 818, startPoint y: 225, endPoint x: 464, endPoint y: 226, distance: 353.2
click at [464, 226] on app-calendar-viewport "Mon 10 Tue 11 Wed 12 Thu 13 Fri 14 Sat 15 6/6 1 Job Sun 16 Mon 17 Tue 18 Wed 19…" at bounding box center [497, 428] width 995 height 646
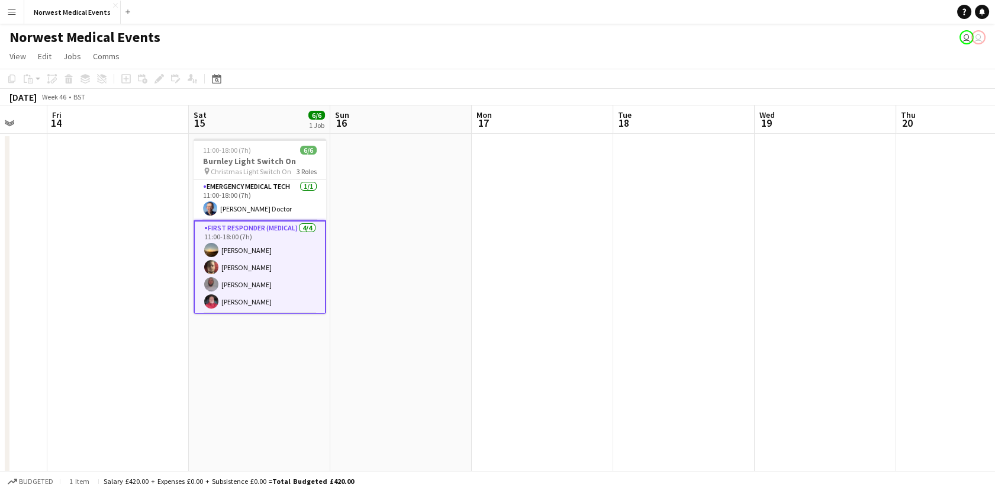
drag, startPoint x: 777, startPoint y: 295, endPoint x: 398, endPoint y: 295, distance: 379.9
click at [398, 295] on app-calendar-viewport "Mon 10 Tue 11 Wed 12 Thu 13 Fri 14 Sat 15 6/6 1 Job Sun 16 Mon 17 Tue 18 Wed 19…" at bounding box center [497, 428] width 995 height 646
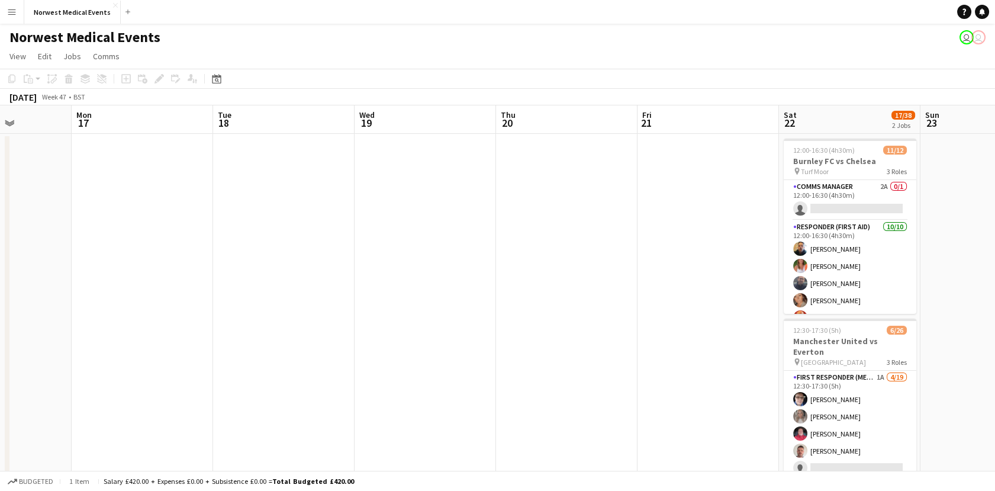
drag, startPoint x: 691, startPoint y: 318, endPoint x: 382, endPoint y: 267, distance: 313.0
click at [382, 267] on app-calendar-viewport "Fri 14 Sat 15 6/6 1 Job Sun 16 Mon 17 Tue 18 Wed 19 Thu 20 Fri 21 Sat 22 17/38 …" at bounding box center [497, 428] width 995 height 646
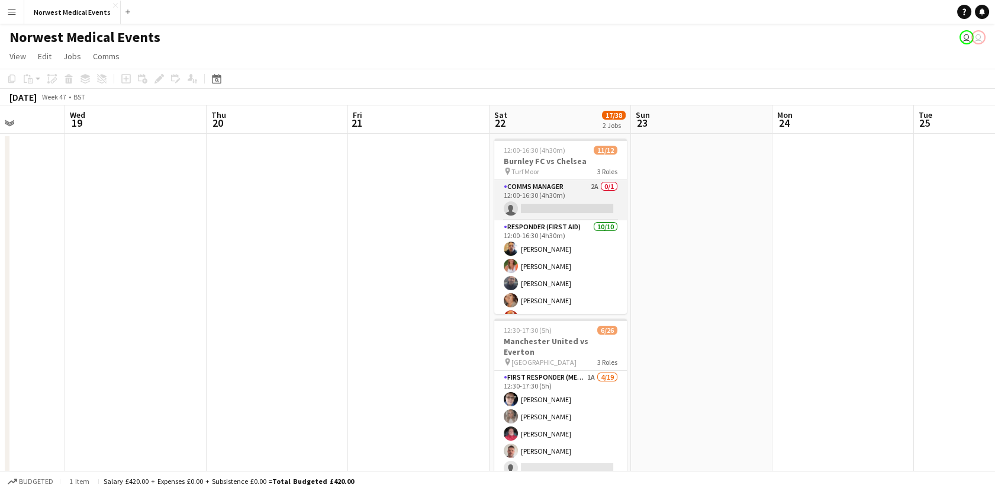
click at [535, 195] on app-card-role "Comms Manager 2A 0/1 12:00-16:30 (4h30m) single-neutral-actions" at bounding box center [560, 200] width 133 height 40
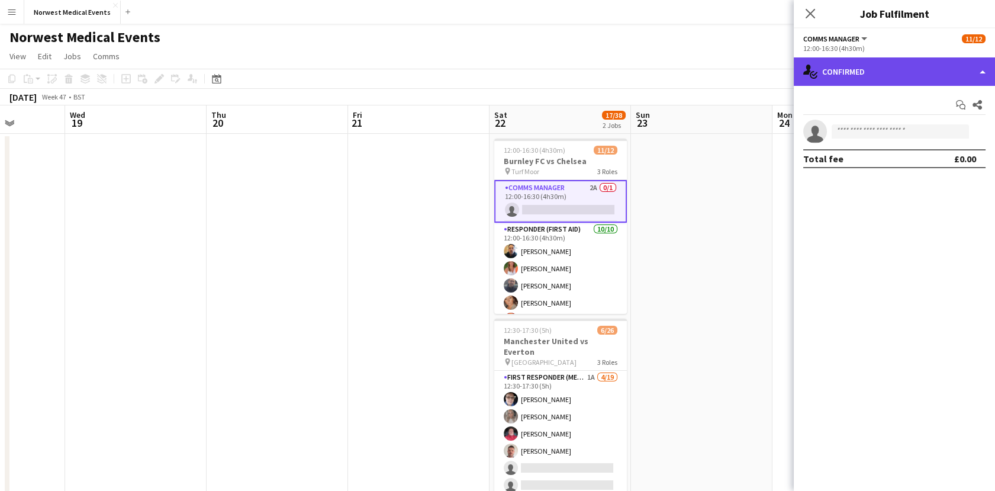
click at [831, 66] on div "single-neutral-actions-check-2 Confirmed" at bounding box center [893, 71] width 201 height 28
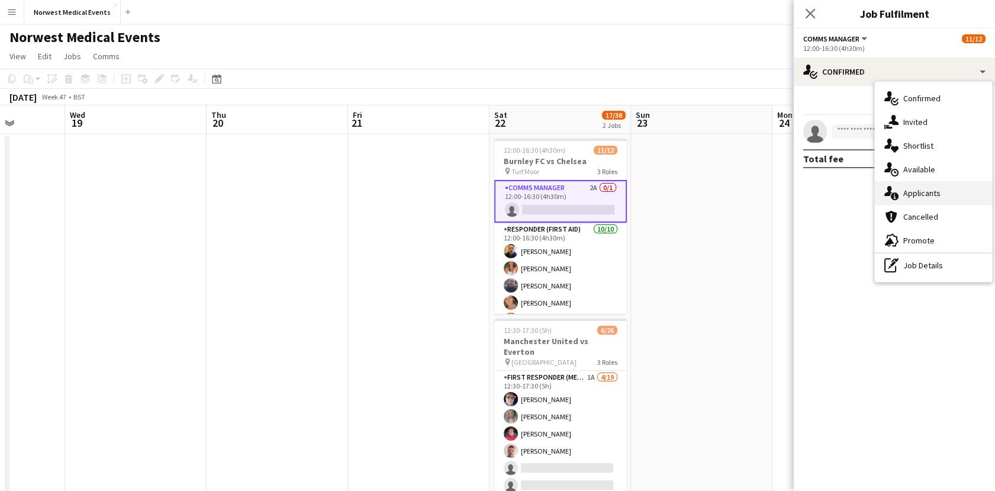
click at [909, 198] on div "single-neutral-actions-information Applicants" at bounding box center [933, 193] width 117 height 24
